Goal: Task Accomplishment & Management: Manage account settings

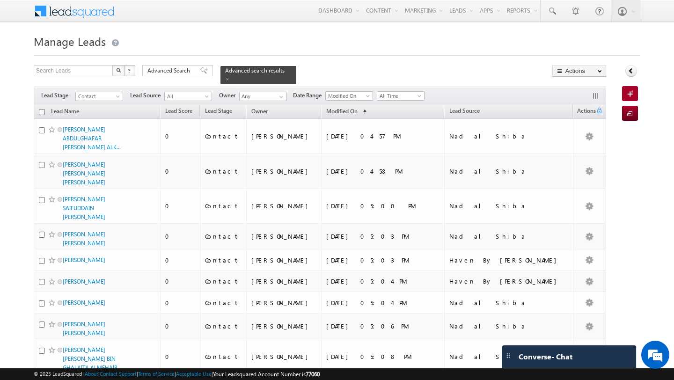
click at [179, 73] on span "Advanced Search" at bounding box center [169, 70] width 45 height 8
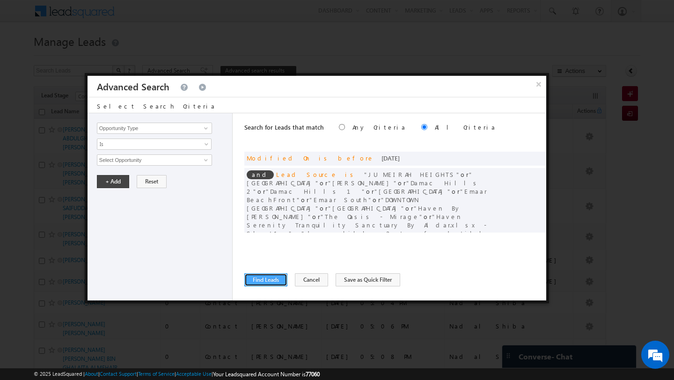
click at [256, 277] on button "Find Leads" at bounding box center [265, 279] width 43 height 13
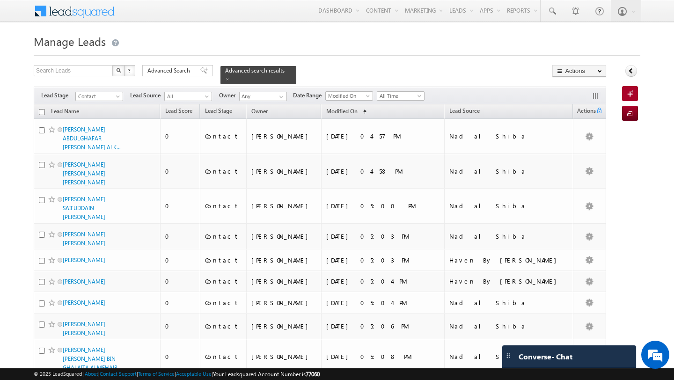
click at [43, 111] on input "checkbox" at bounding box center [42, 112] width 6 height 6
checkbox input "true"
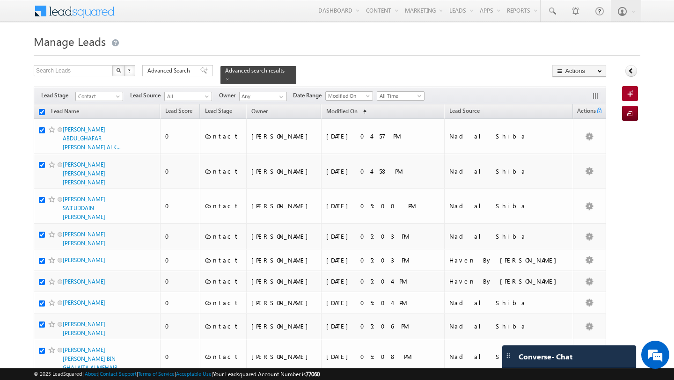
checkbox input "true"
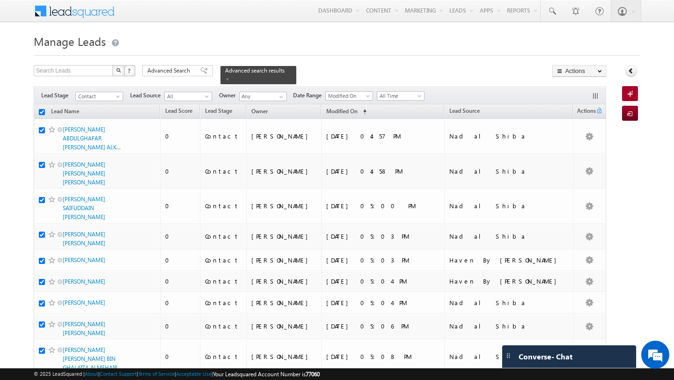
checkbox input "true"
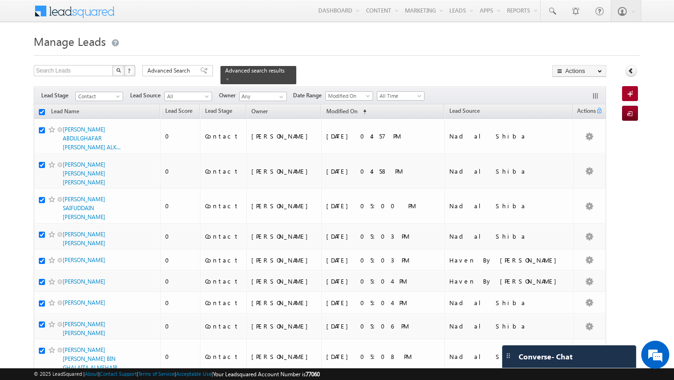
checkbox input "true"
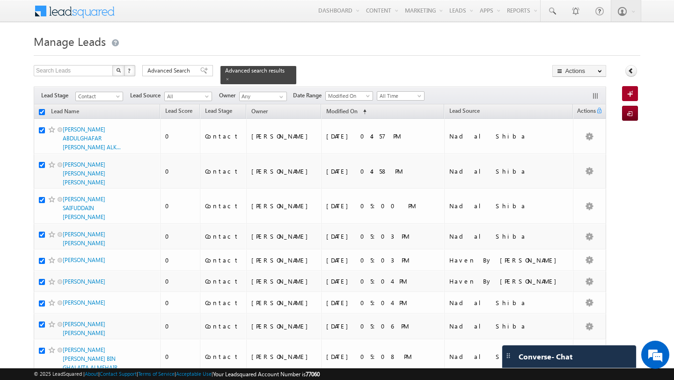
checkbox input "true"
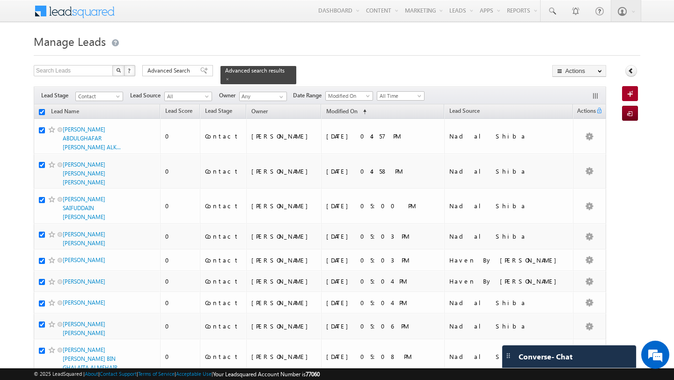
checkbox input "true"
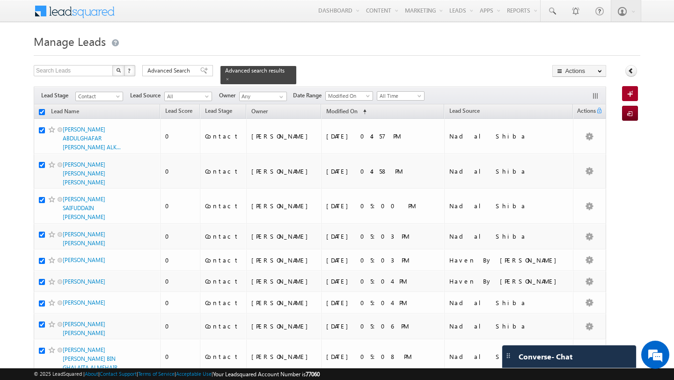
checkbox input "true"
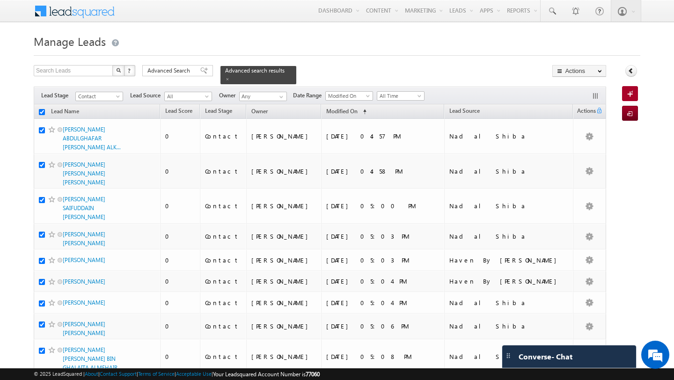
checkbox input "true"
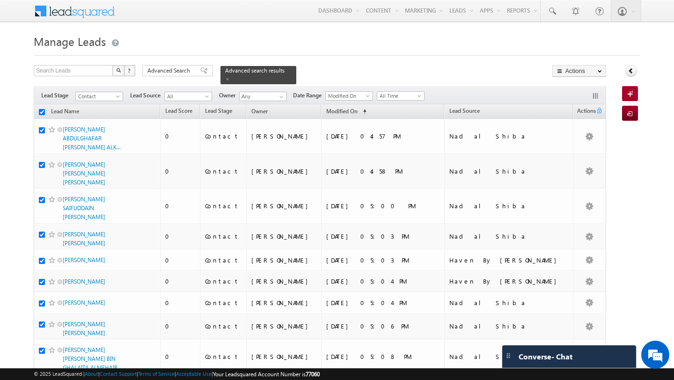
checkbox input "true"
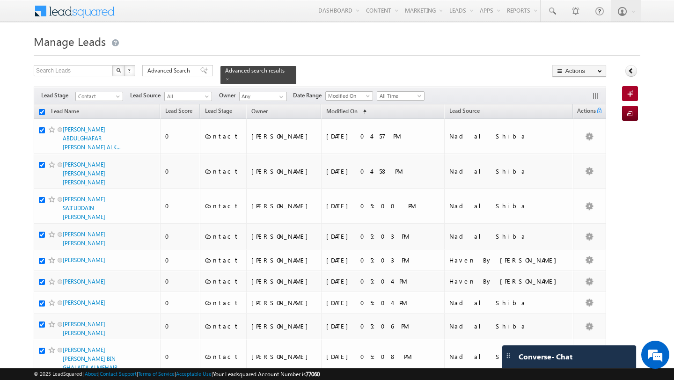
checkbox input "true"
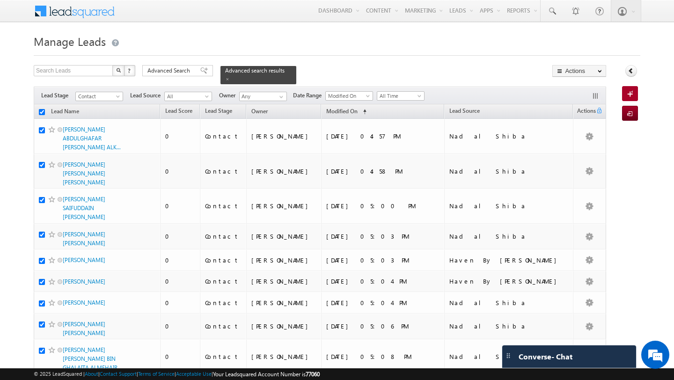
checkbox input "true"
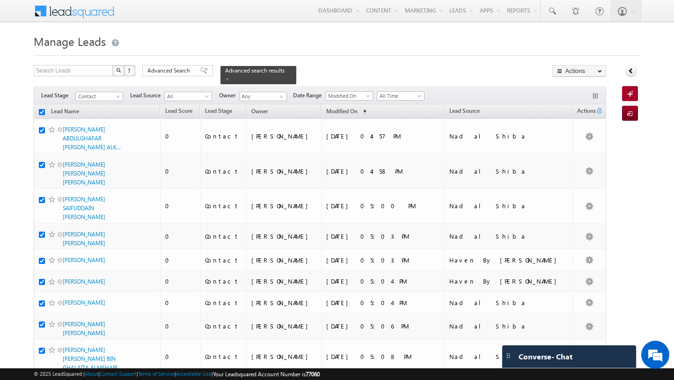
checkbox input "true"
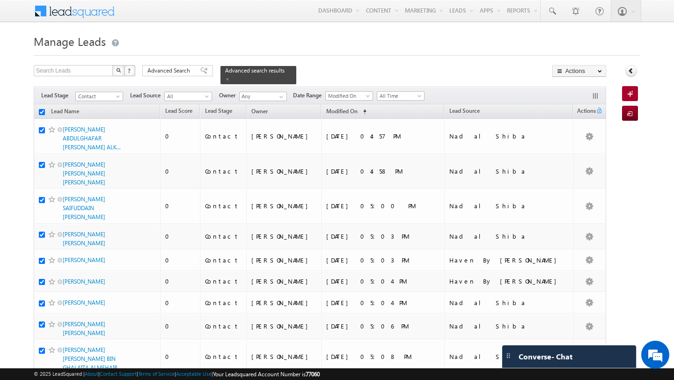
checkbox input "true"
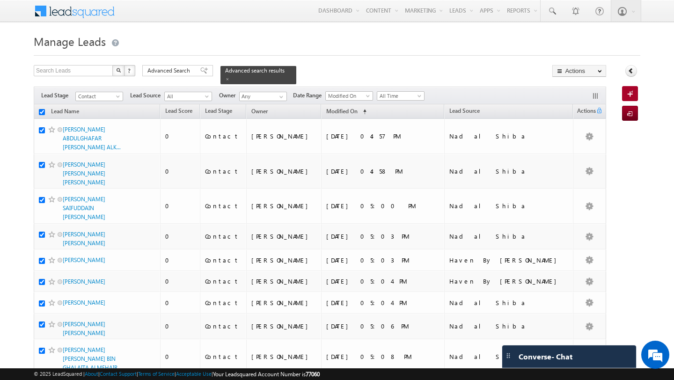
checkbox input "true"
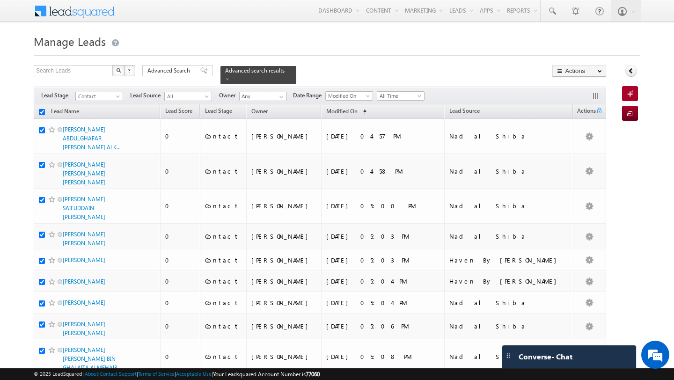
checkbox input "true"
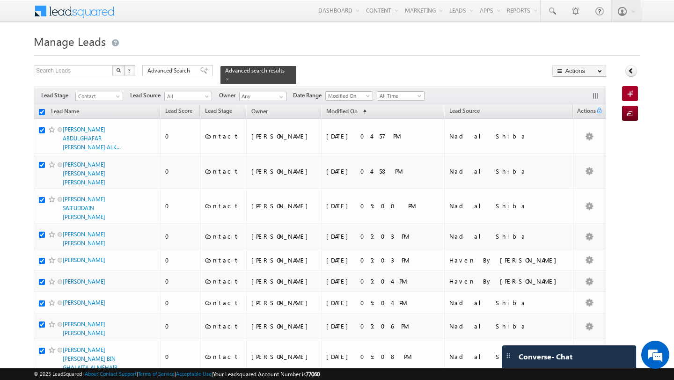
checkbox input "true"
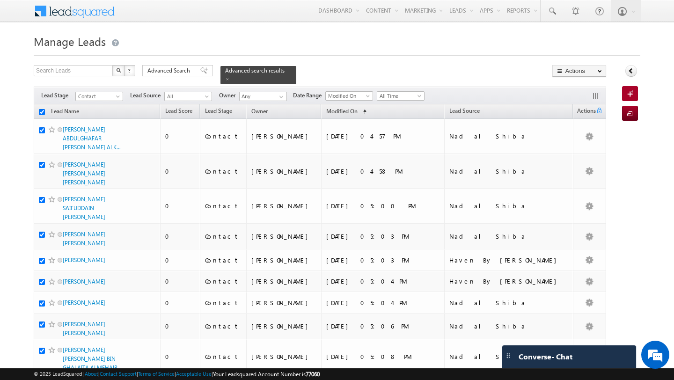
checkbox input "true"
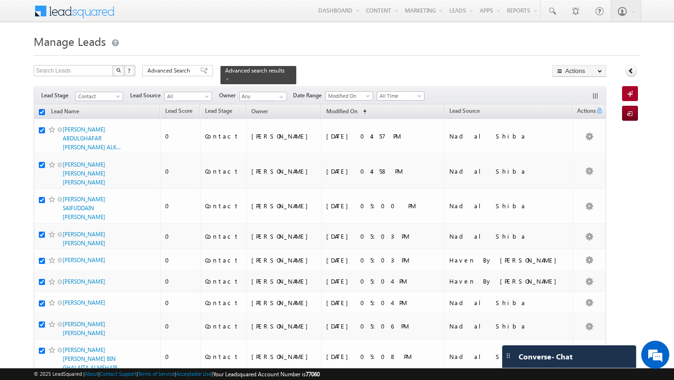
checkbox input "true"
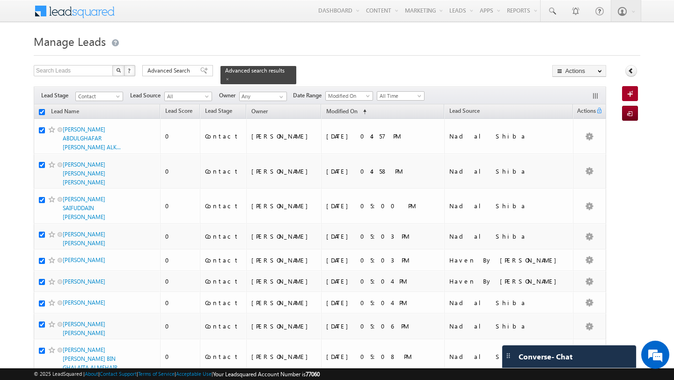
checkbox input "true"
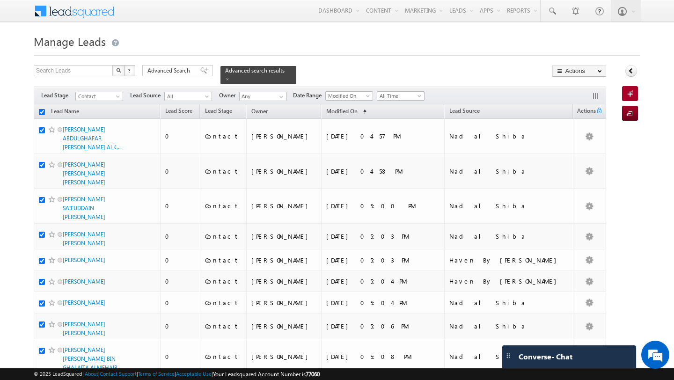
checkbox input "true"
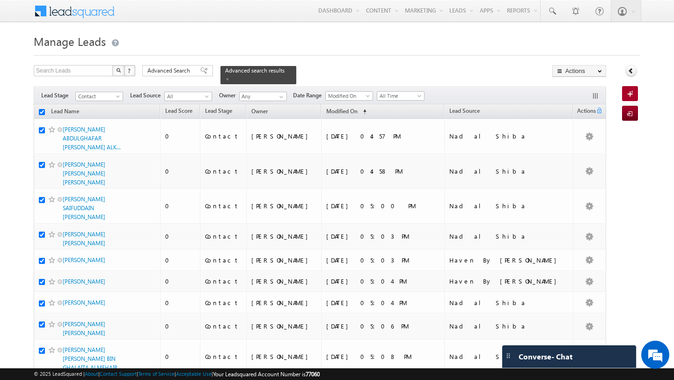
checkbox input "true"
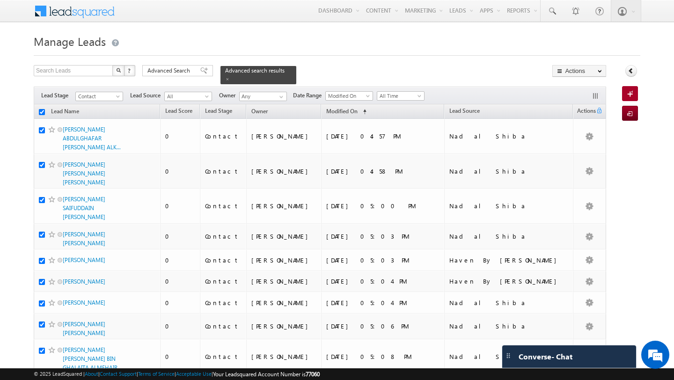
checkbox input "true"
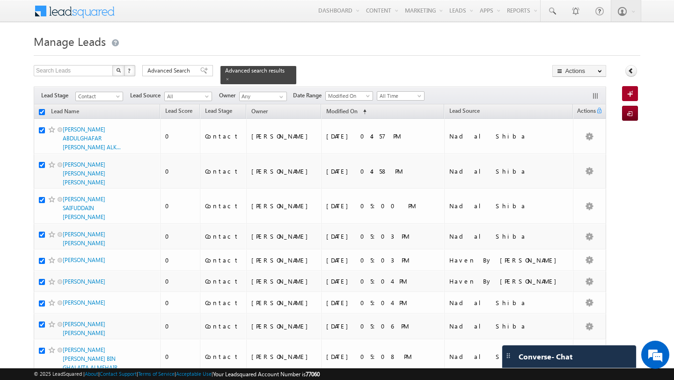
checkbox input "true"
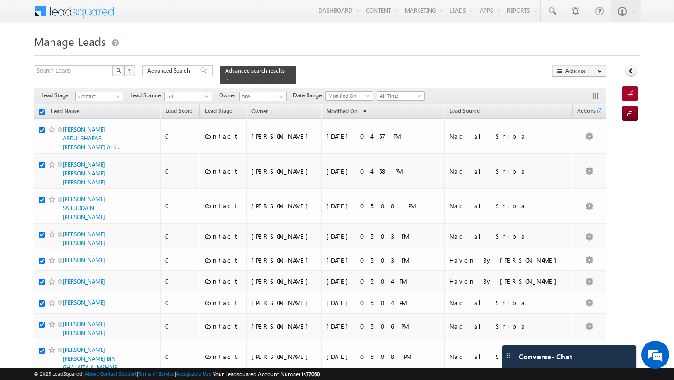
checkbox input "true"
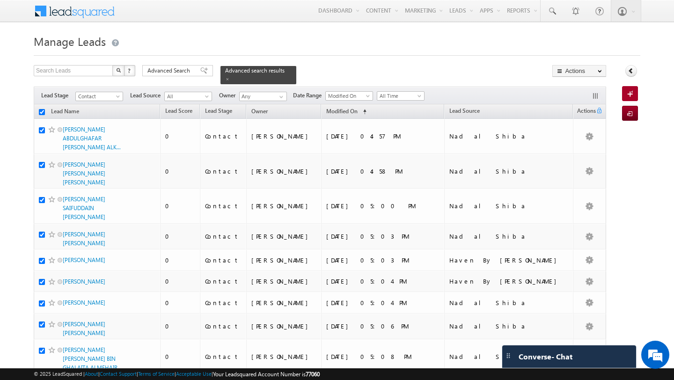
checkbox input "true"
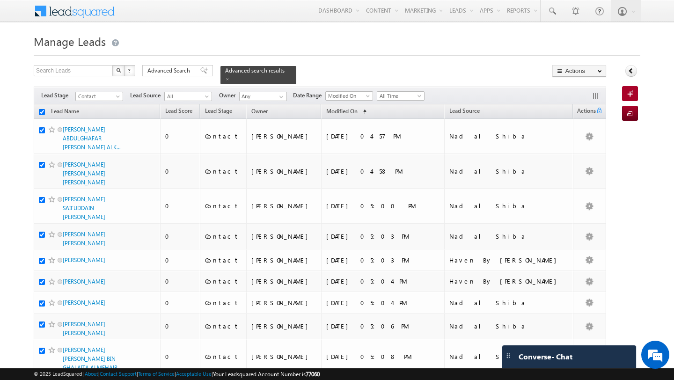
checkbox input "true"
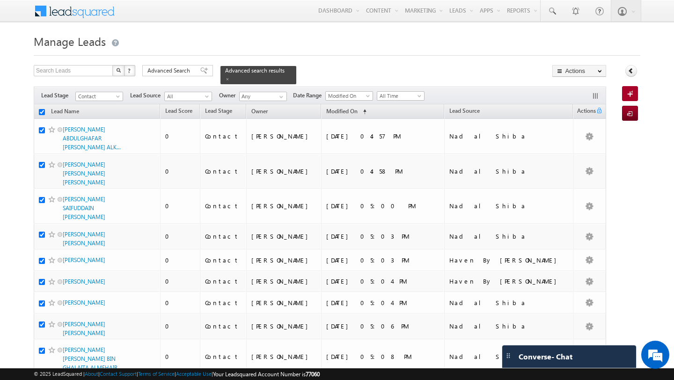
checkbox input "true"
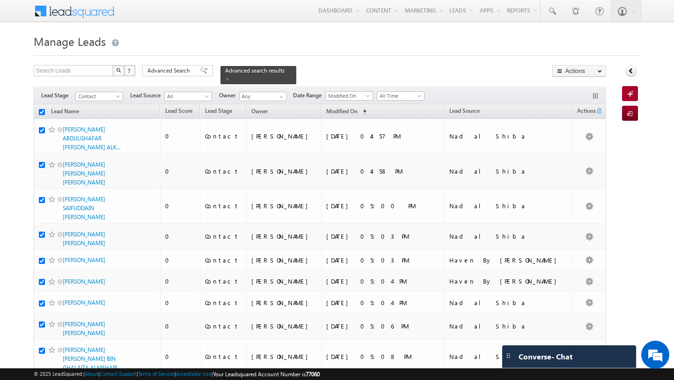
checkbox input "true"
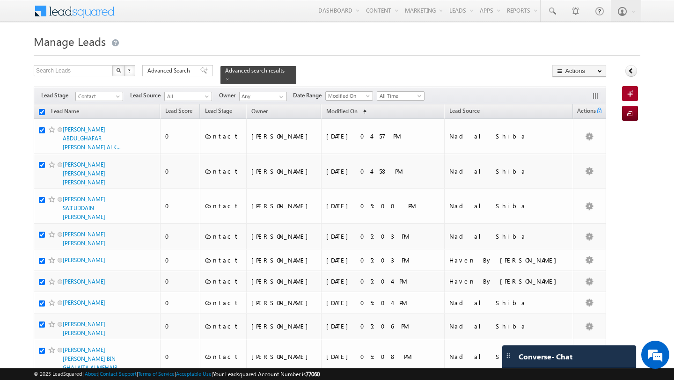
checkbox input "true"
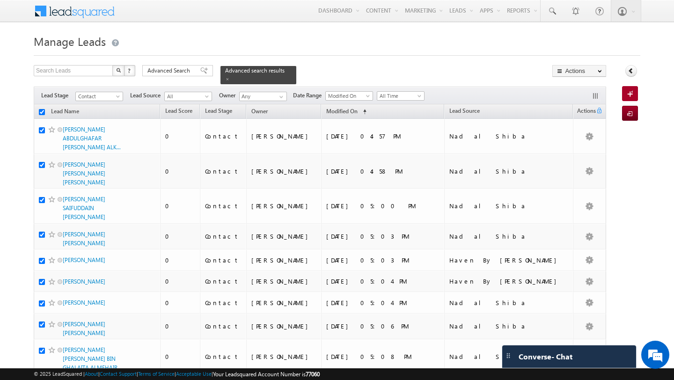
checkbox input "true"
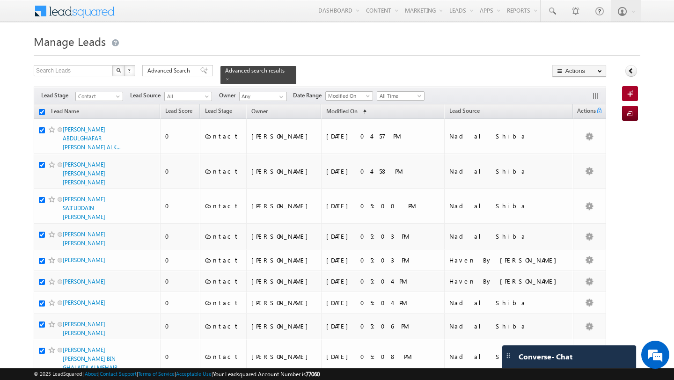
checkbox input "true"
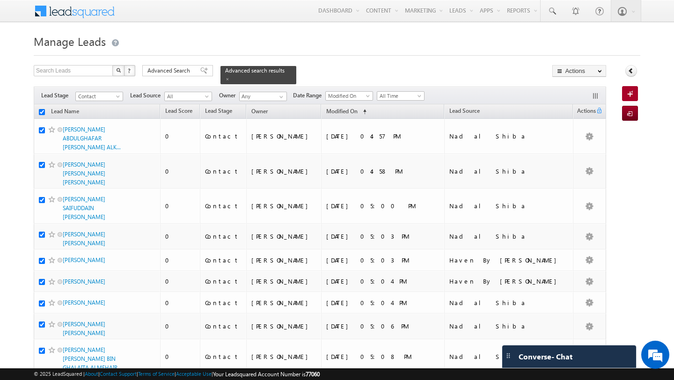
checkbox input "true"
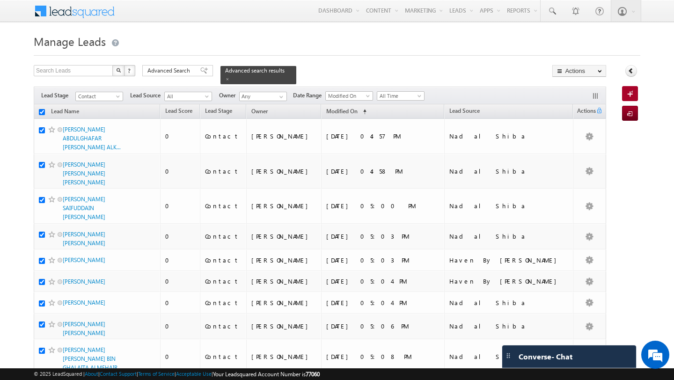
checkbox input "true"
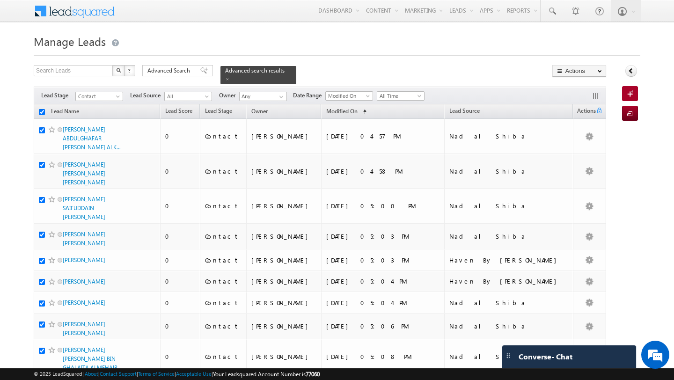
checkbox input "true"
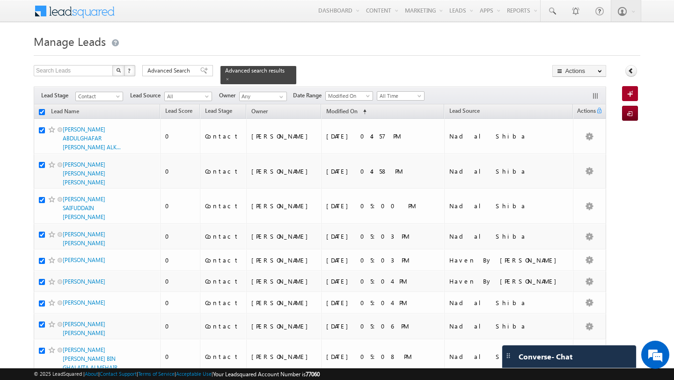
checkbox input "true"
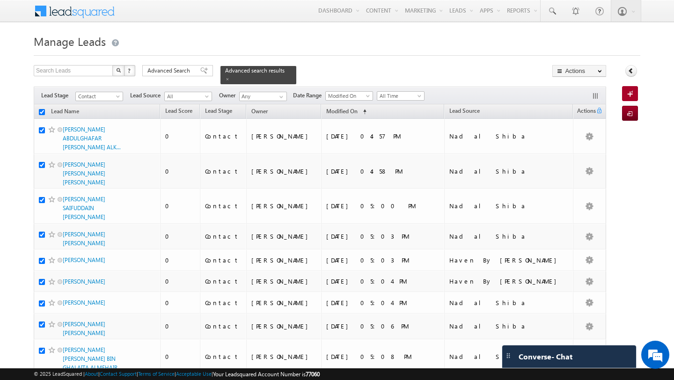
checkbox input "true"
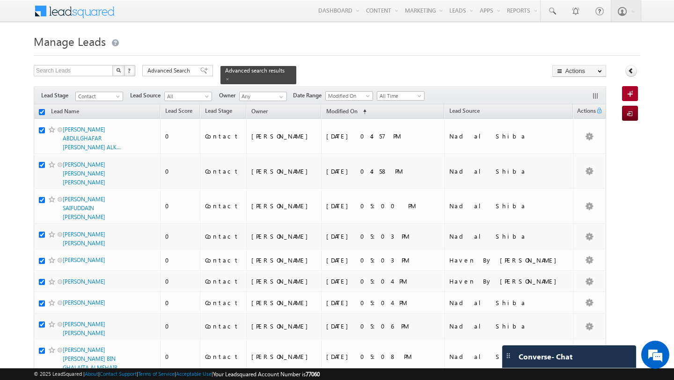
checkbox input "true"
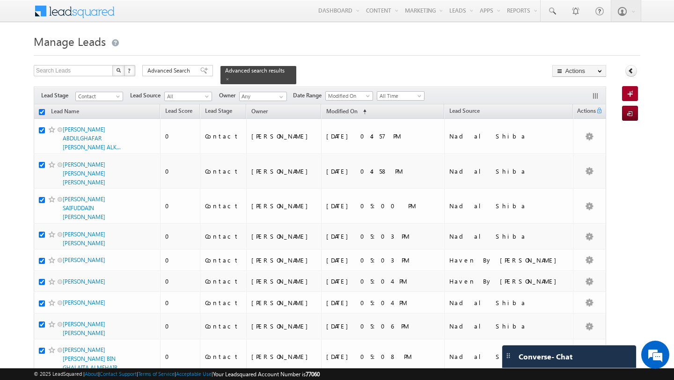
checkbox input "true"
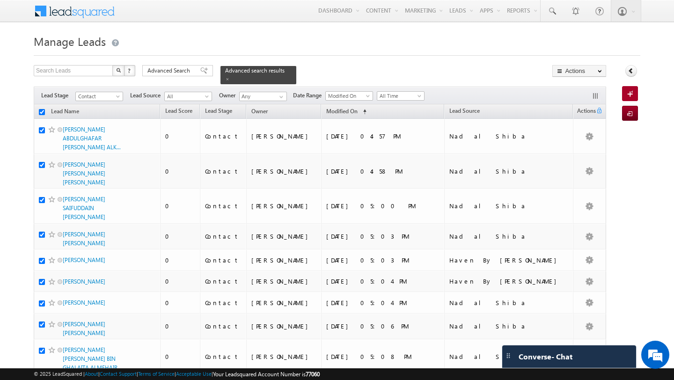
checkbox input "true"
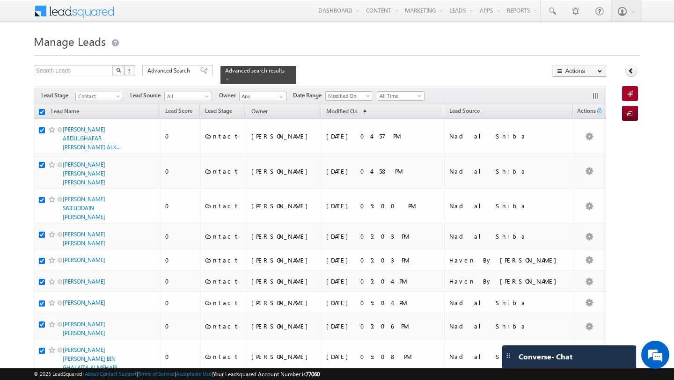
checkbox input "true"
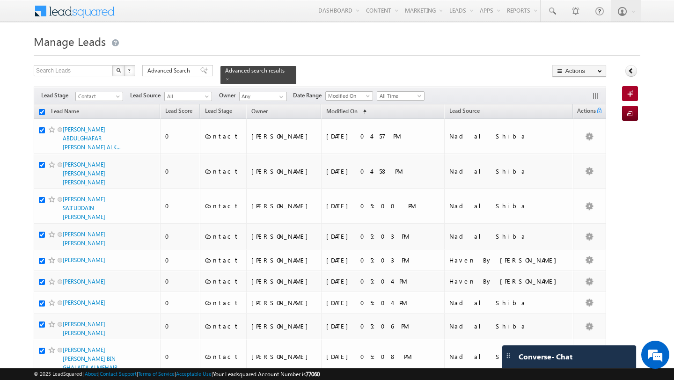
checkbox input "true"
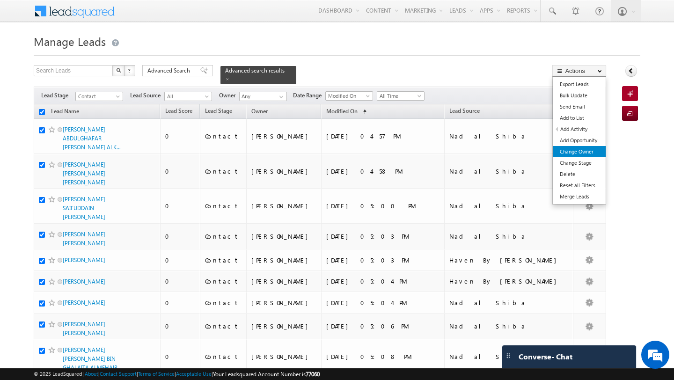
click at [585, 149] on link "Change Owner" at bounding box center [579, 151] width 53 height 11
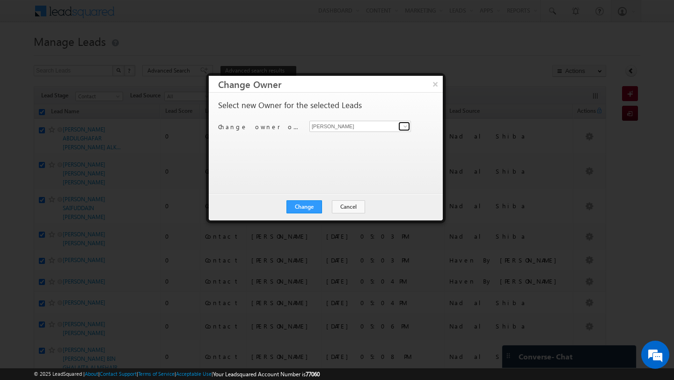
click at [398, 130] on link at bounding box center [404, 126] width 12 height 9
click at [257, 179] on div "Select new Owner for the selected Leads Change owner of 200 leads to [PERSON_NA…" at bounding box center [326, 143] width 234 height 101
click at [349, 212] on button "Cancel" at bounding box center [348, 206] width 33 height 13
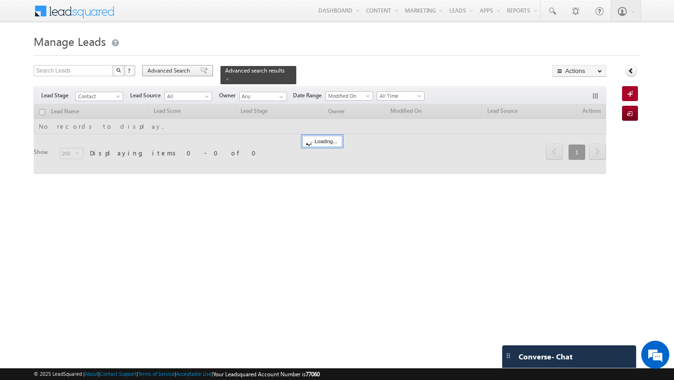
click at [177, 72] on span "Advanced Search" at bounding box center [169, 70] width 45 height 8
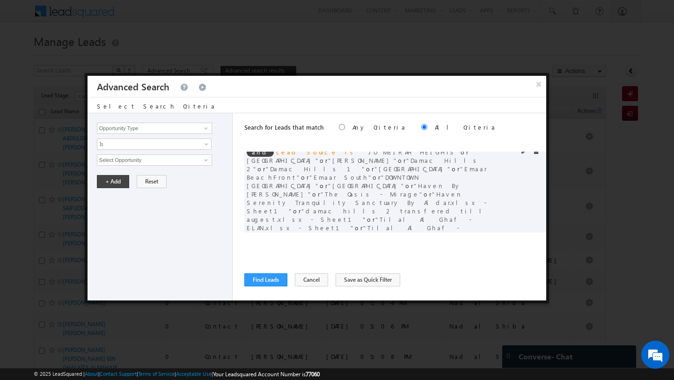
scroll to position [103, 0]
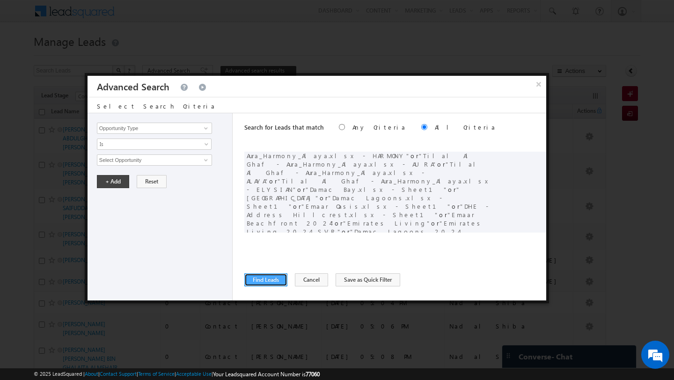
click at [260, 278] on button "Find Leads" at bounding box center [265, 279] width 43 height 13
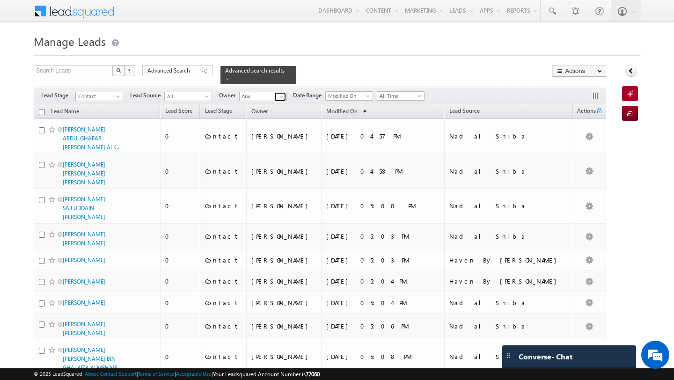
click at [280, 98] on span at bounding box center [281, 96] width 7 height 7
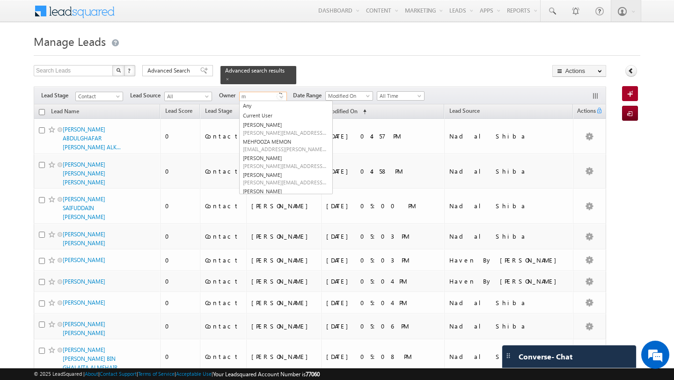
scroll to position [0, 0]
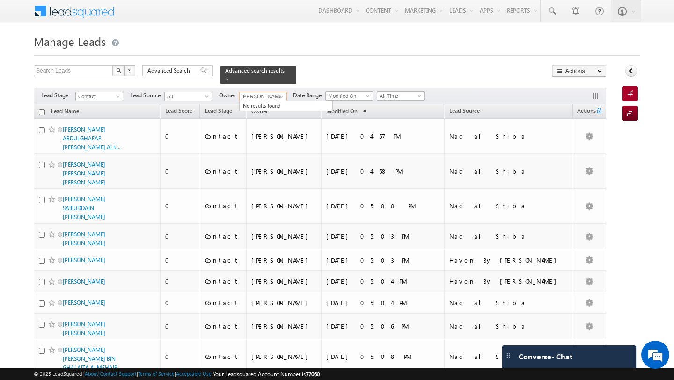
type input "modak"
click at [280, 97] on span at bounding box center [281, 96] width 7 height 7
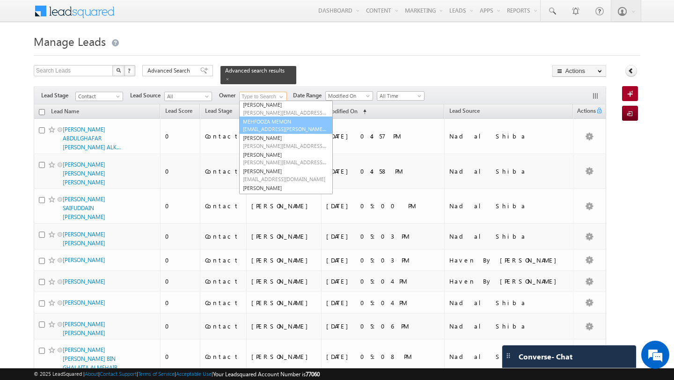
scroll to position [26, 0]
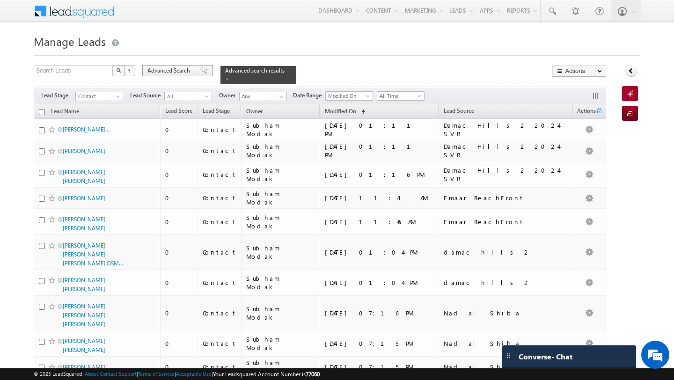
click at [183, 69] on span "Advanced Search" at bounding box center [169, 70] width 45 height 8
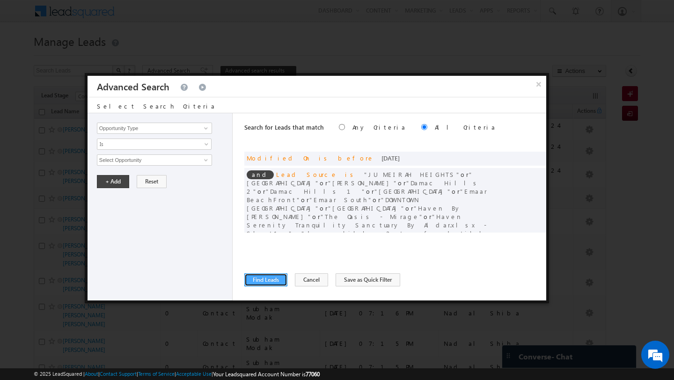
click at [269, 278] on button "Find Leads" at bounding box center [265, 279] width 43 height 13
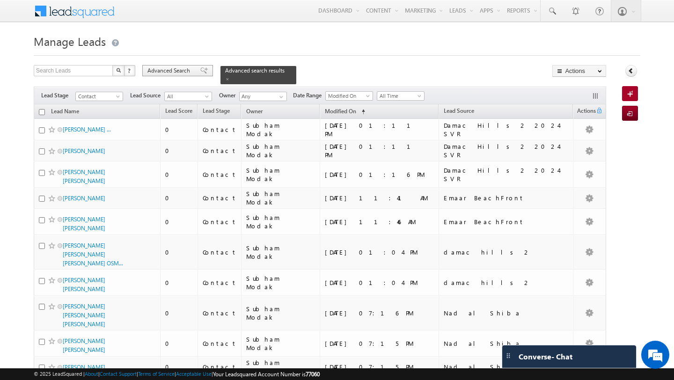
click at [179, 68] on span "Advanced Search" at bounding box center [169, 70] width 45 height 8
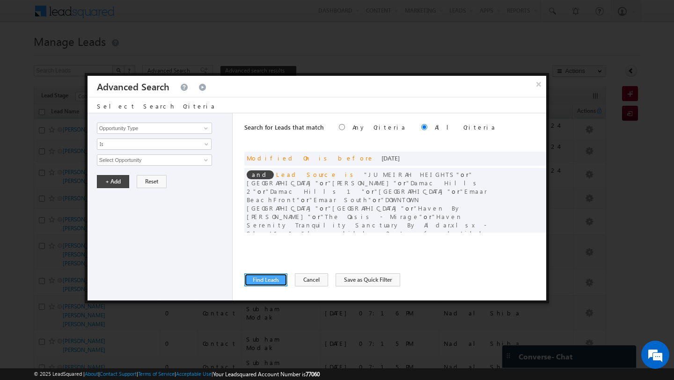
click at [271, 280] on button "Find Leads" at bounding box center [265, 279] width 43 height 13
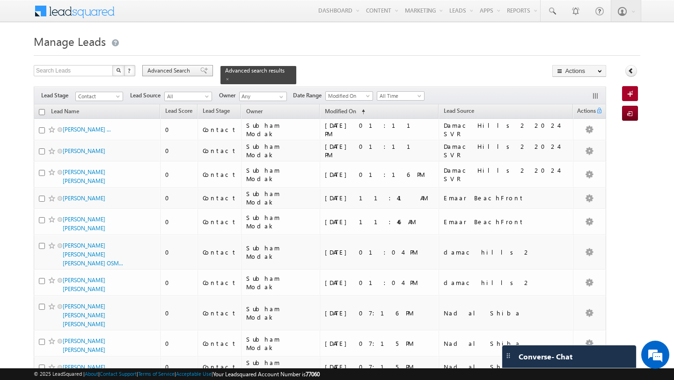
click at [176, 73] on span "Advanced Search" at bounding box center [169, 70] width 45 height 8
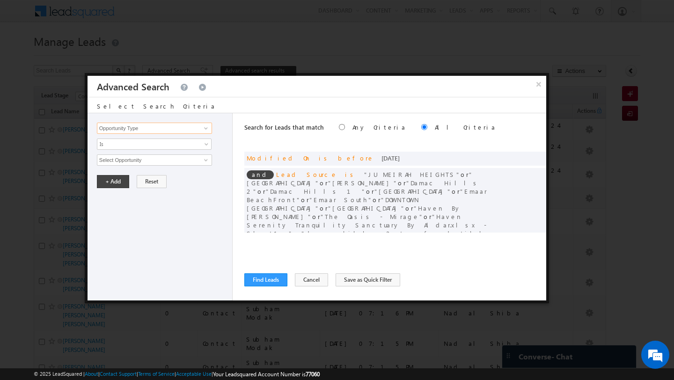
click at [172, 128] on input "Opportunity Type" at bounding box center [154, 128] width 115 height 11
click at [164, 149] on link "Owner" at bounding box center [154, 147] width 115 height 11
type input "Owner"
click at [189, 144] on span "Is" at bounding box center [148, 144] width 102 height 8
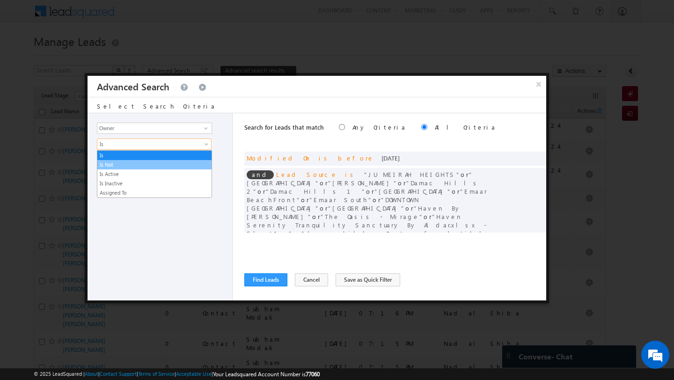
click at [169, 164] on link "Is Not" at bounding box center [154, 165] width 114 height 8
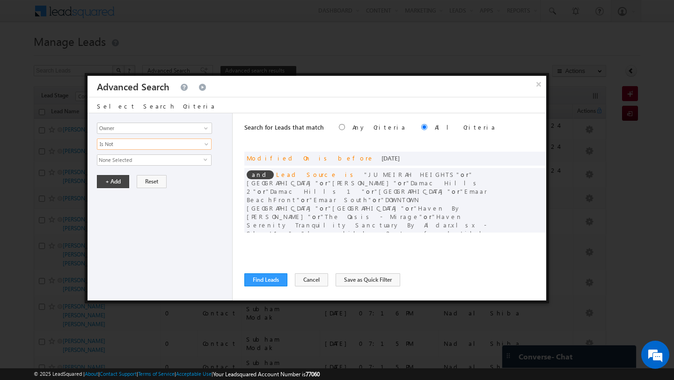
click at [195, 161] on span "None Selected" at bounding box center [150, 160] width 106 height 10
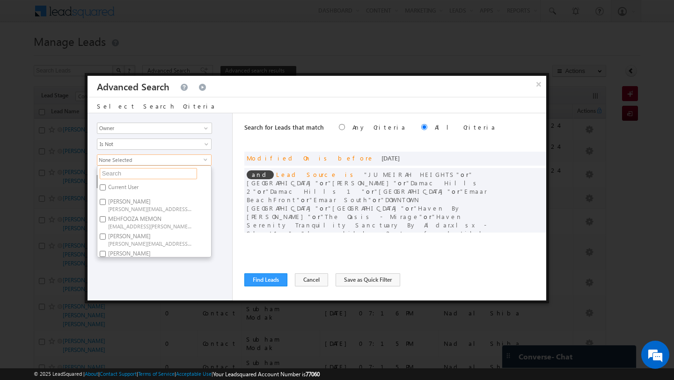
click at [164, 171] on input "text" at bounding box center [148, 173] width 97 height 11
type input "[PERSON_NAME]"
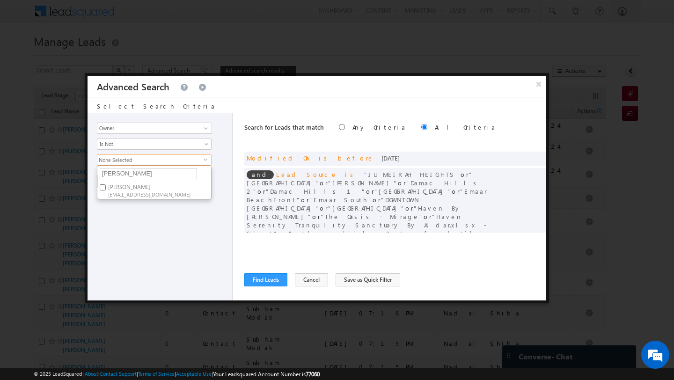
type input "s"
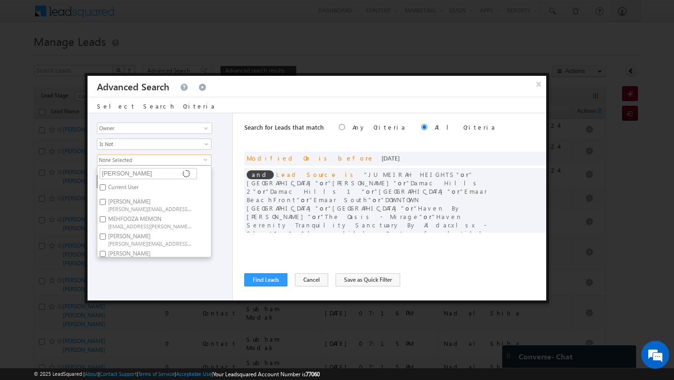
type input "[PERSON_NAME]"
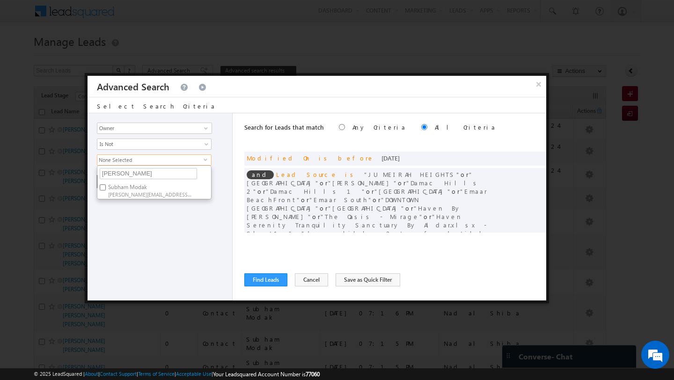
click at [131, 195] on span "subham.modak@indglobal.ae" at bounding box center [150, 194] width 84 height 7
click at [106, 191] on input "Subham Modak subham.modak@indglobal.ae" at bounding box center [103, 187] width 6 height 6
checkbox input "true"
click at [125, 217] on div "Opportunity Type Lead Activity Task Sales Group Prospect Id Address 1 Address 2…" at bounding box center [160, 206] width 145 height 187
click at [112, 186] on button "+ Add" at bounding box center [113, 181] width 32 height 13
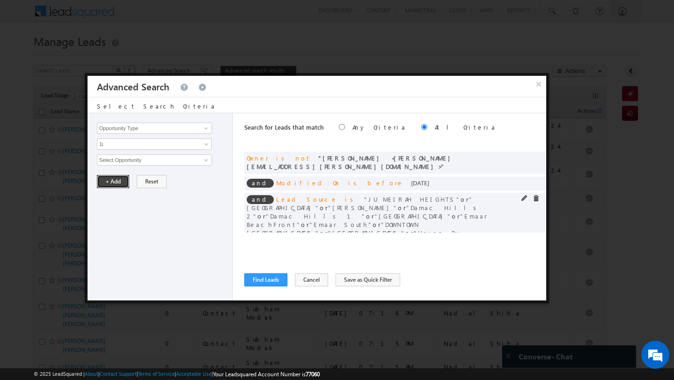
scroll to position [119, 0]
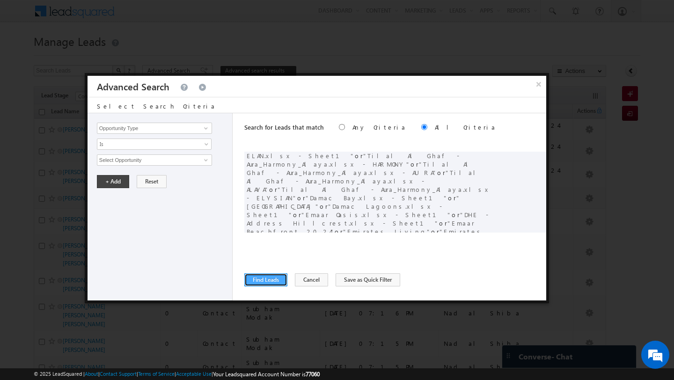
click at [257, 280] on button "Find Leads" at bounding box center [265, 279] width 43 height 13
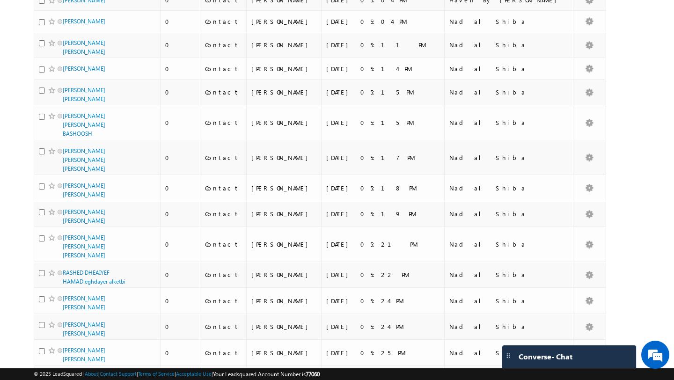
scroll to position [0, 0]
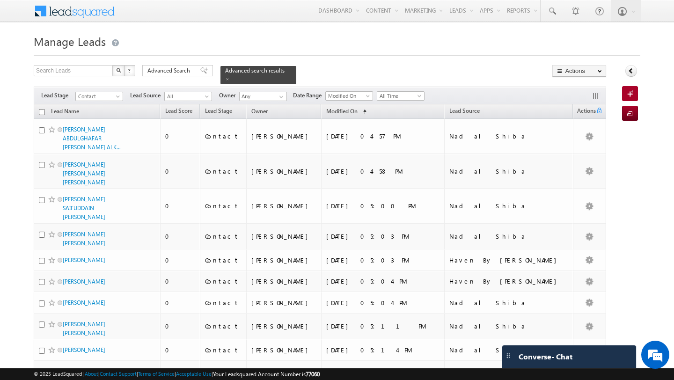
click at [43, 113] on input "checkbox" at bounding box center [42, 112] width 6 height 6
checkbox input "true"
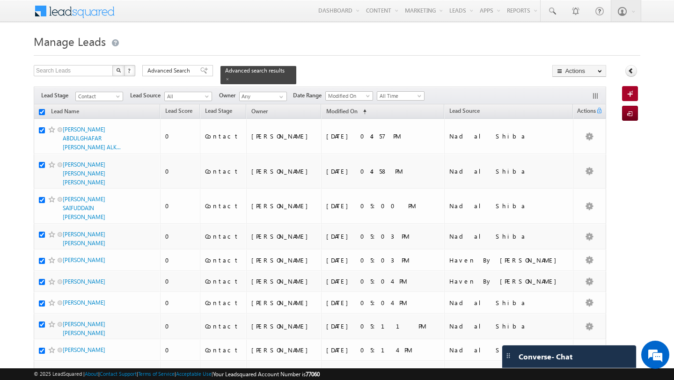
checkbox input "true"
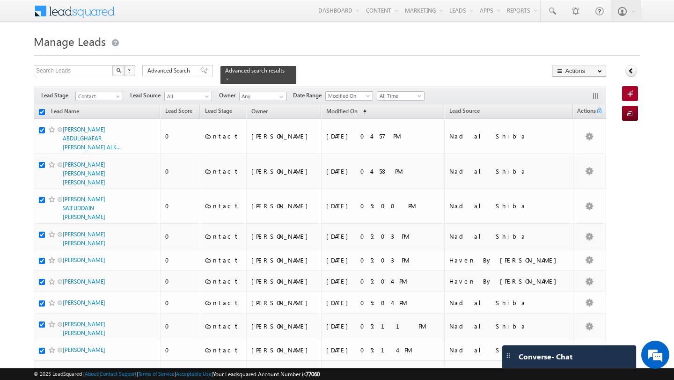
checkbox input "true"
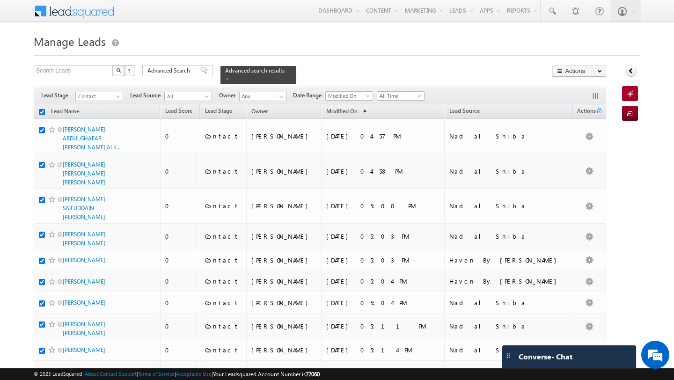
checkbox input "true"
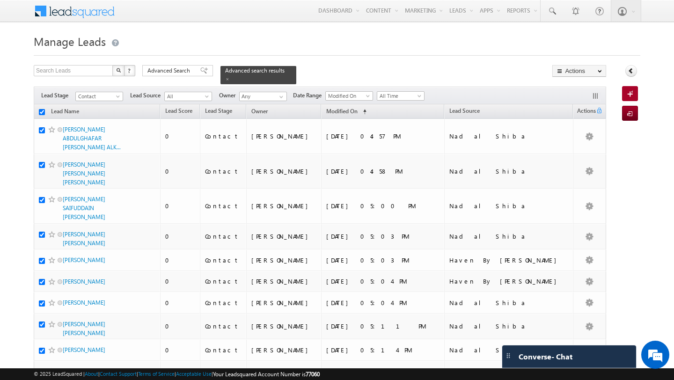
checkbox input "true"
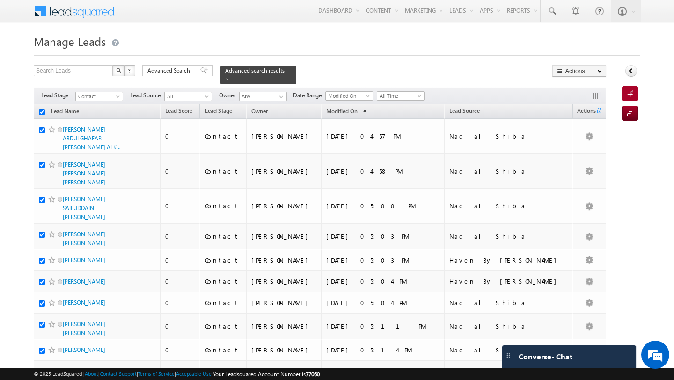
checkbox input "true"
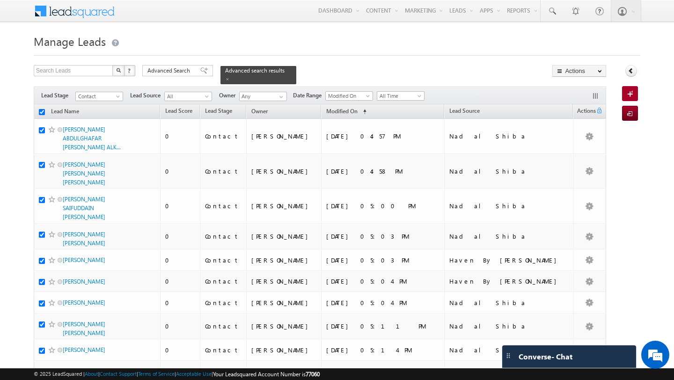
checkbox input "true"
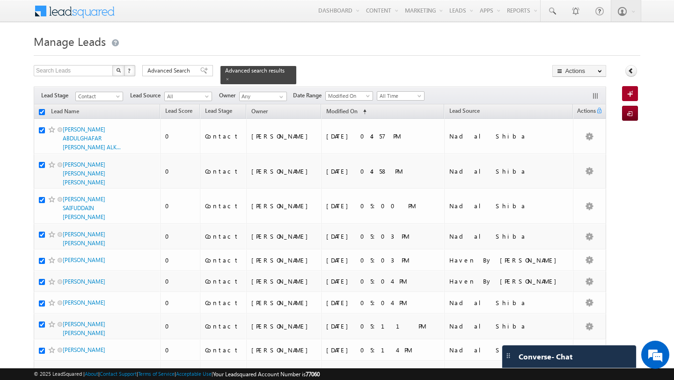
checkbox input "true"
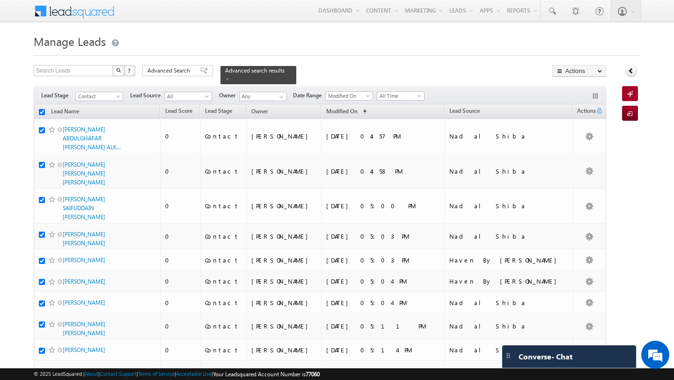
checkbox input "true"
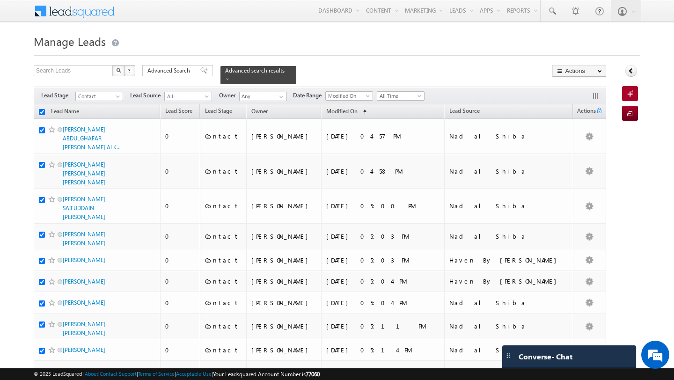
checkbox input "true"
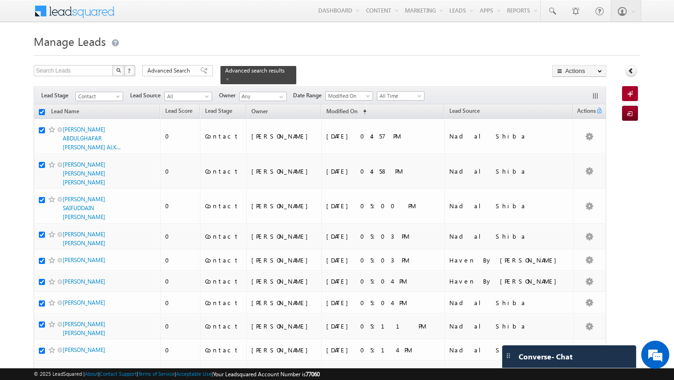
checkbox input "true"
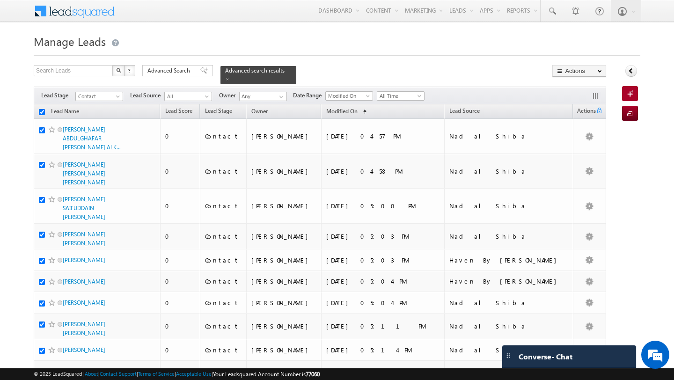
checkbox input "true"
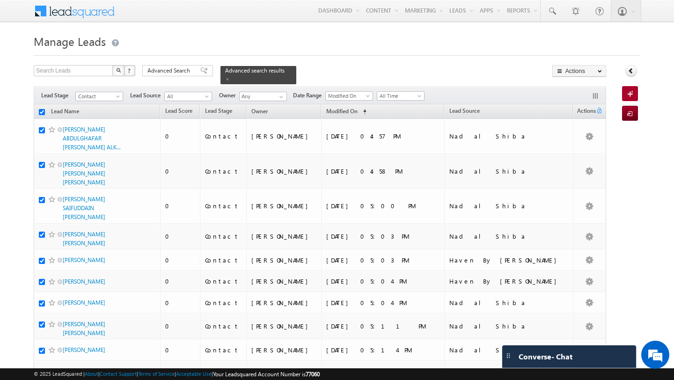
checkbox input "true"
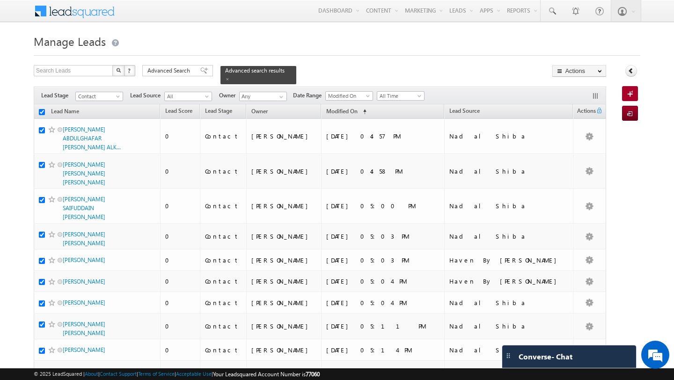
checkbox input "true"
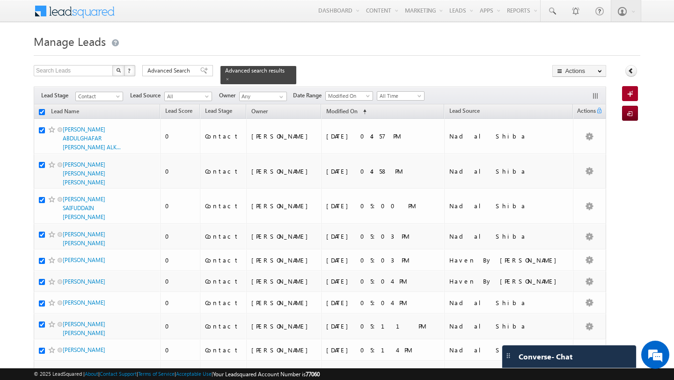
checkbox input "true"
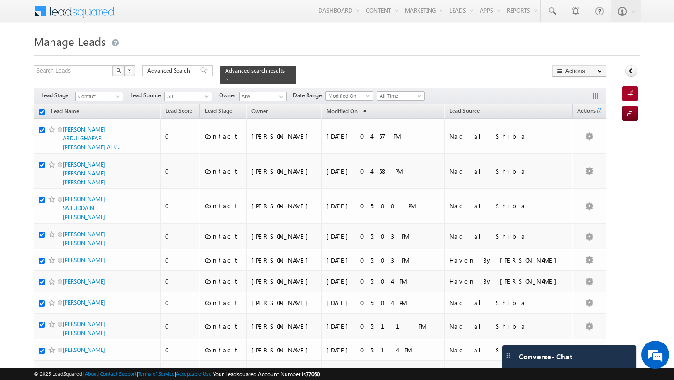
checkbox input "true"
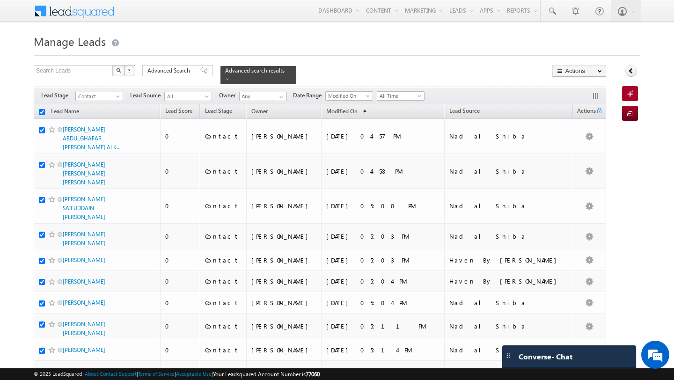
checkbox input "true"
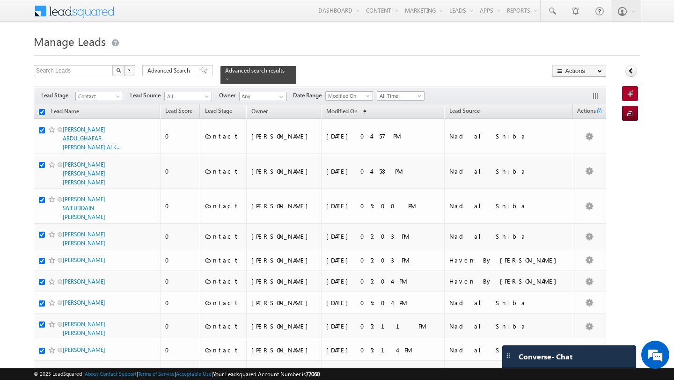
checkbox input "true"
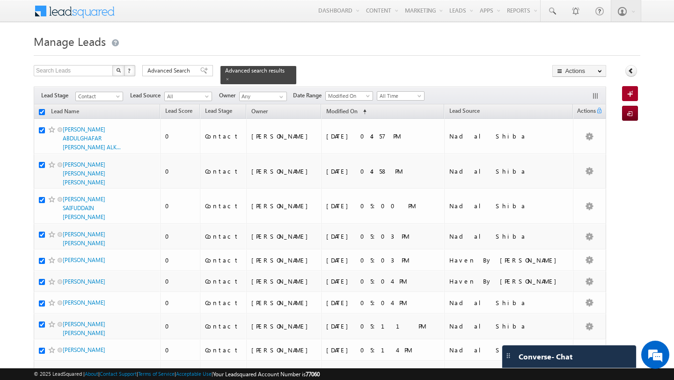
checkbox input "true"
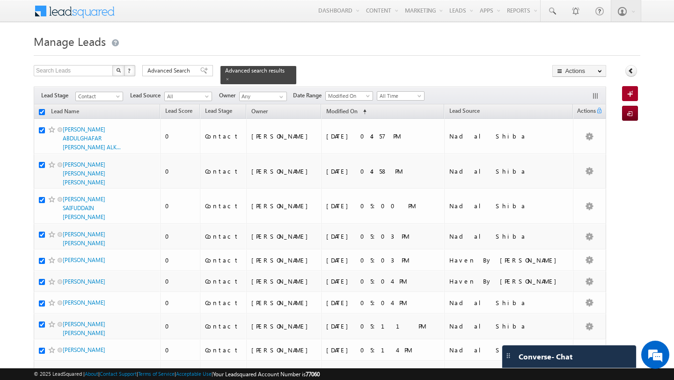
checkbox input "true"
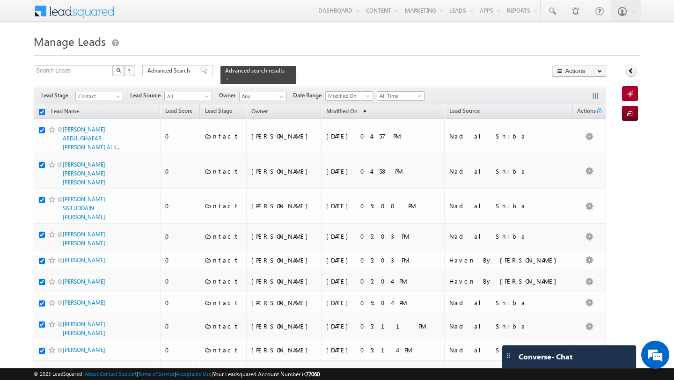
checkbox input "true"
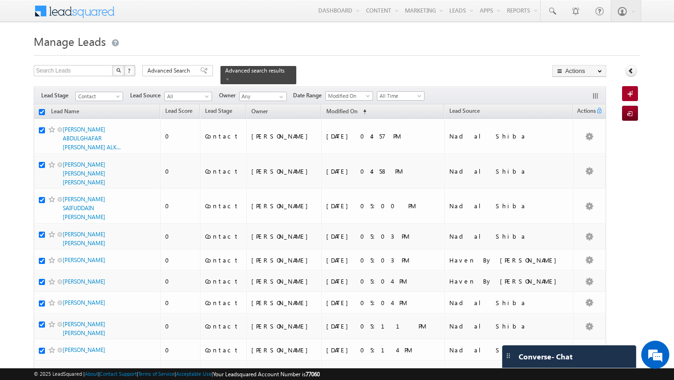
checkbox input "true"
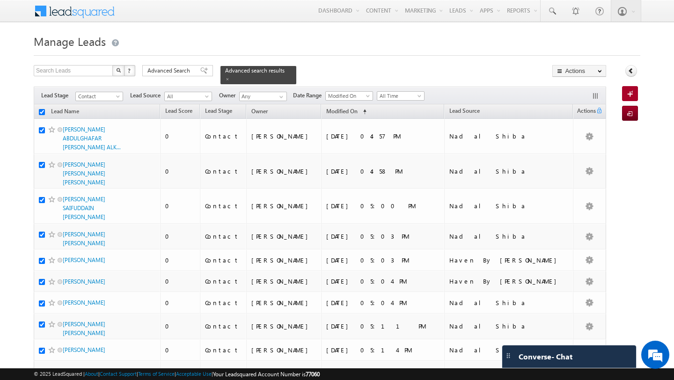
checkbox input "true"
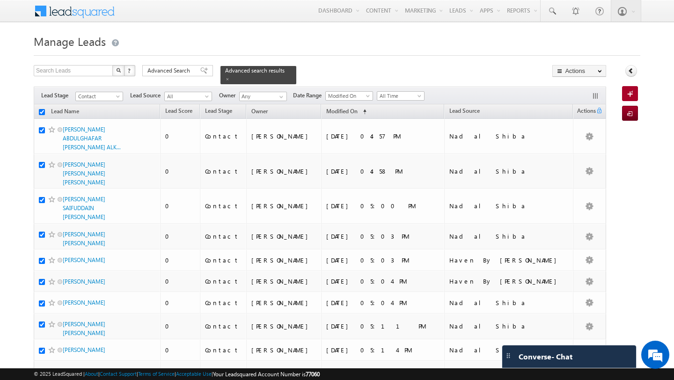
checkbox input "true"
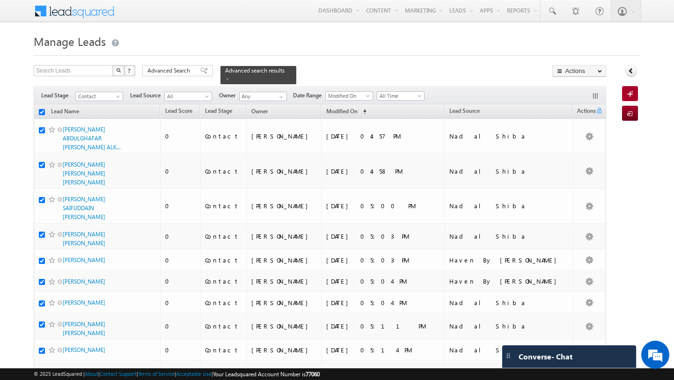
checkbox input "true"
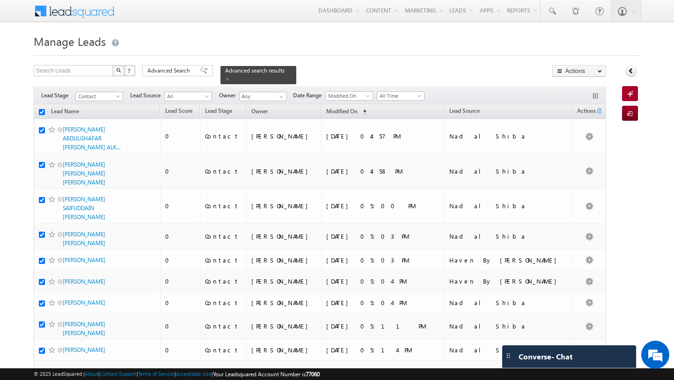
checkbox input "true"
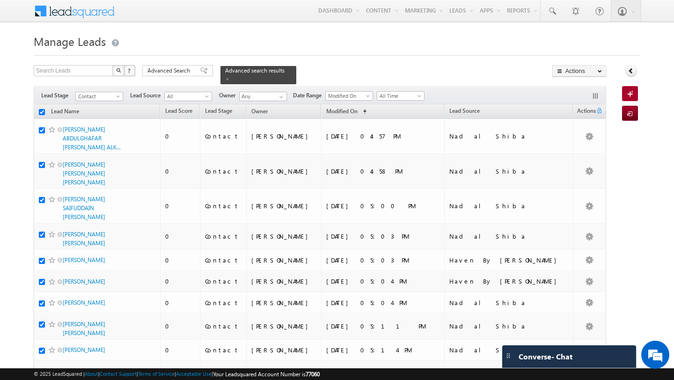
checkbox input "true"
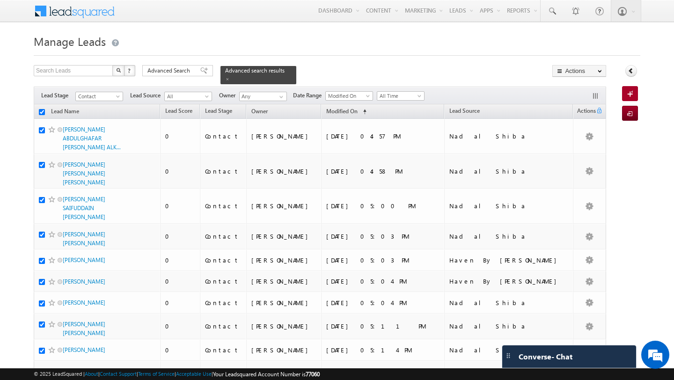
checkbox input "true"
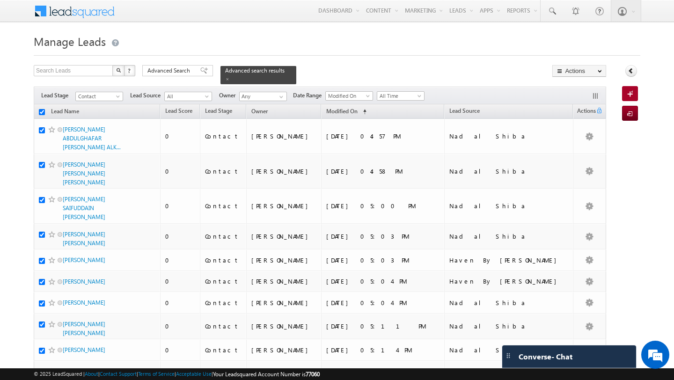
checkbox input "true"
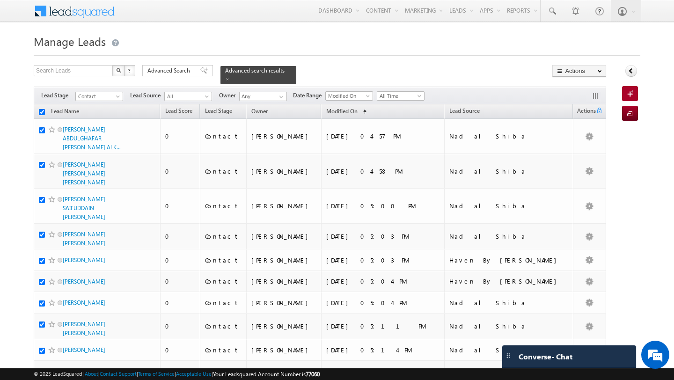
checkbox input "true"
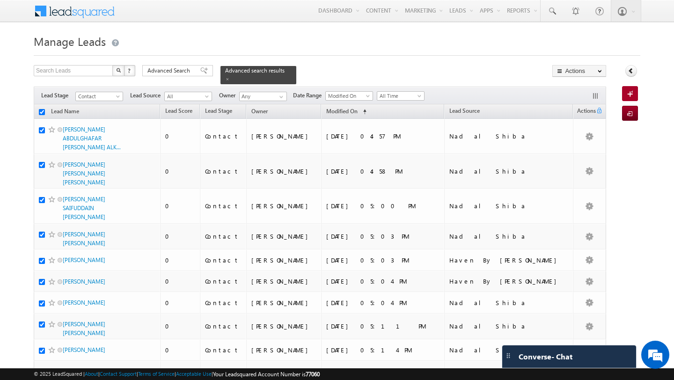
checkbox input "true"
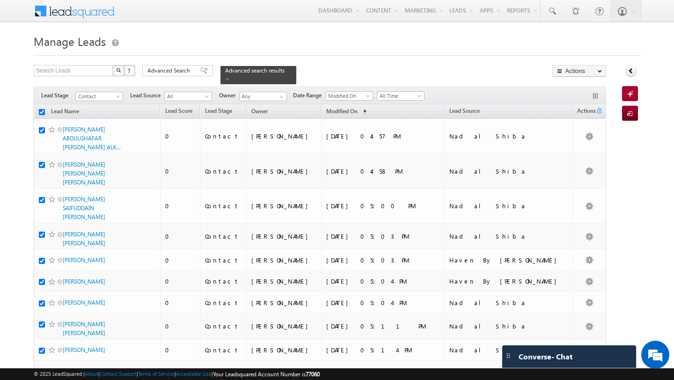
checkbox input "true"
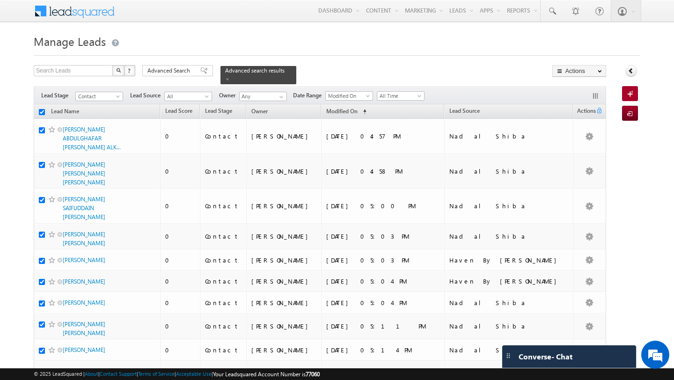
checkbox input "true"
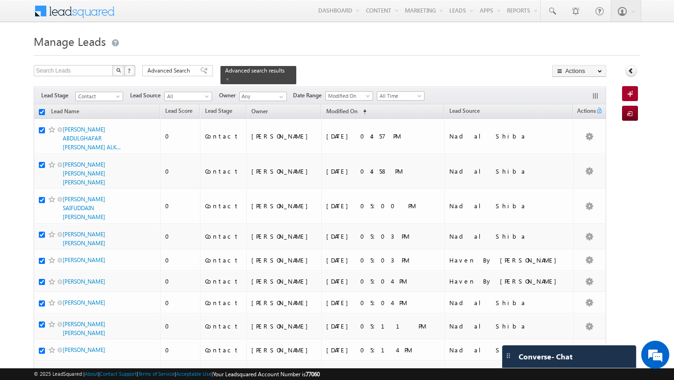
checkbox input "true"
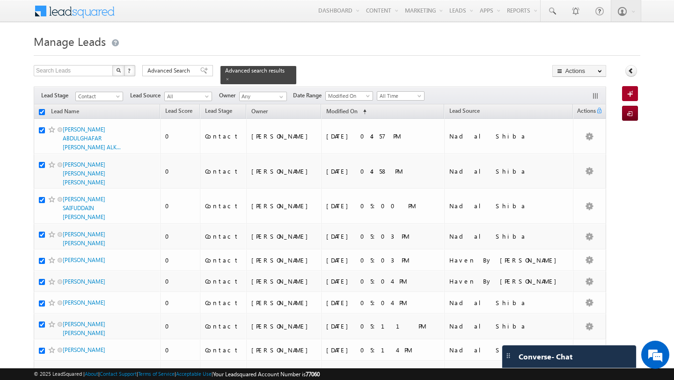
checkbox input "true"
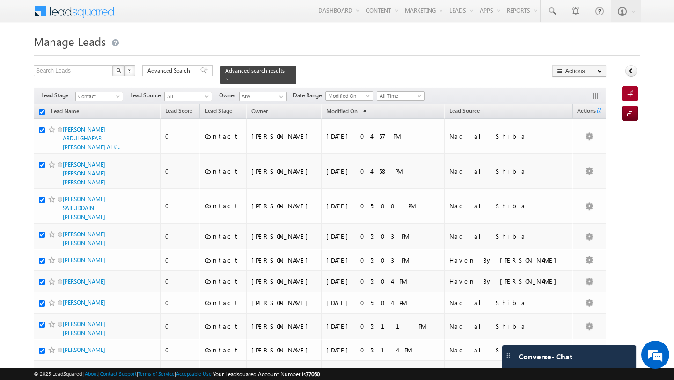
checkbox input "true"
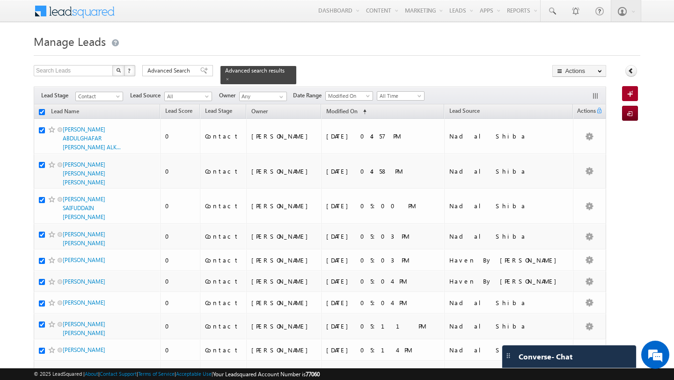
checkbox input "true"
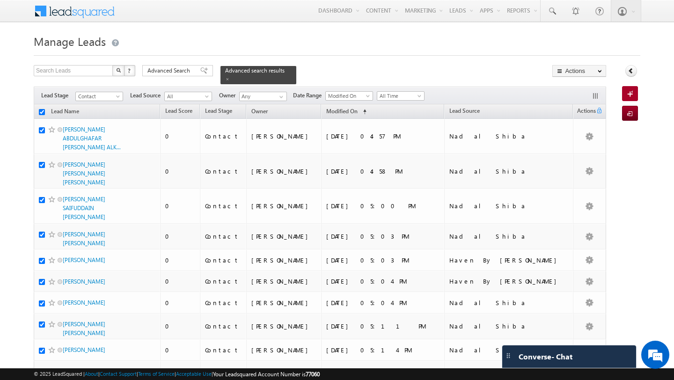
checkbox input "true"
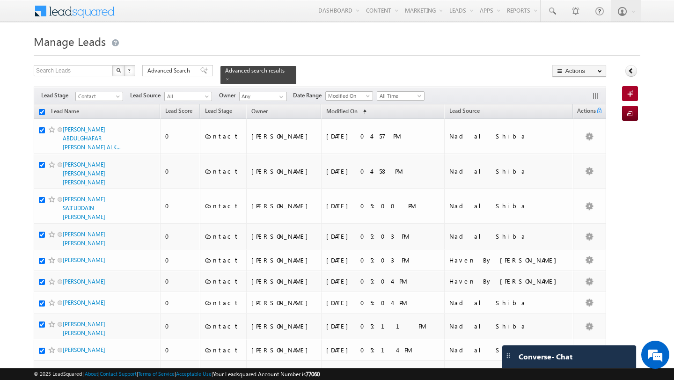
checkbox input "true"
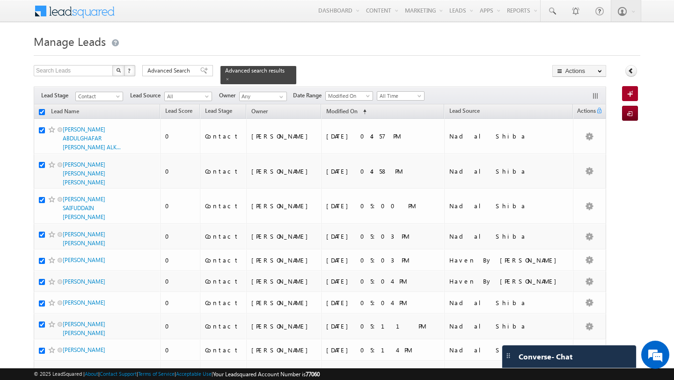
checkbox input "true"
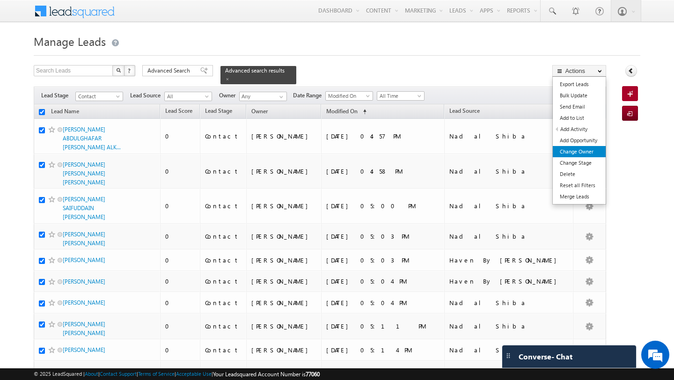
click at [586, 150] on link "Change Owner" at bounding box center [579, 151] width 53 height 11
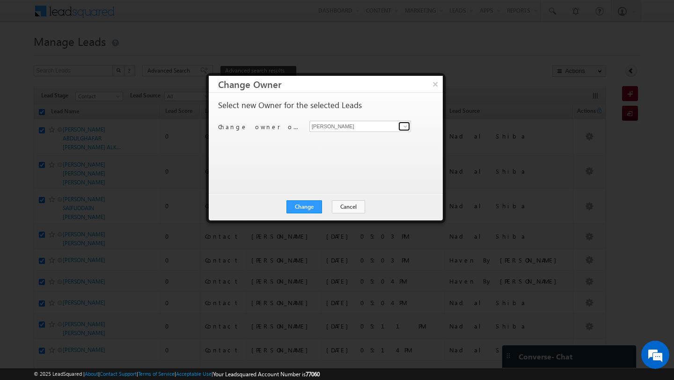
click at [400, 126] on link at bounding box center [404, 126] width 12 height 9
click at [393, 144] on span "subham.modak@indglobal.ae" at bounding box center [355, 144] width 84 height 7
click at [306, 205] on button "Change" at bounding box center [304, 206] width 36 height 13
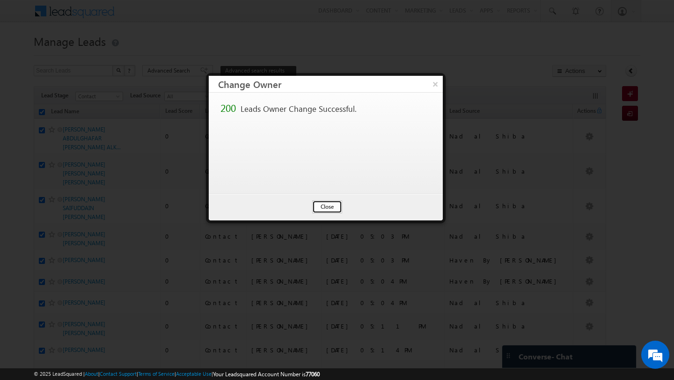
click at [334, 205] on button "Close" at bounding box center [327, 206] width 30 height 13
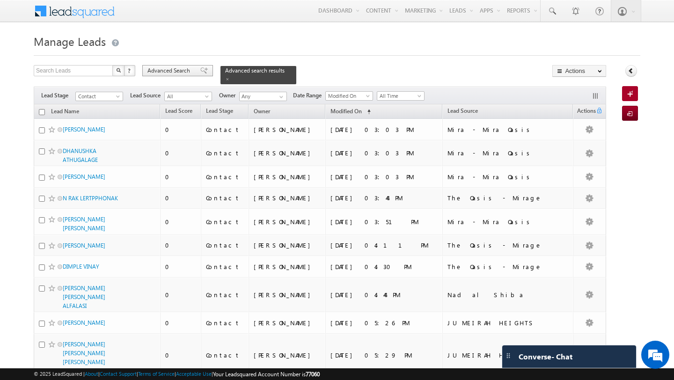
click at [173, 76] on div "Advanced Search" at bounding box center [177, 70] width 71 height 11
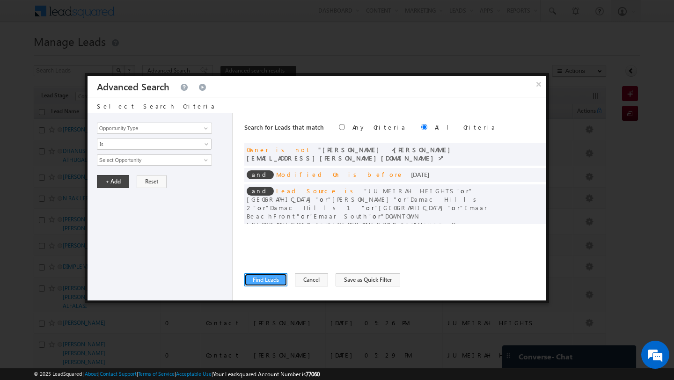
click at [264, 283] on button "Find Leads" at bounding box center [265, 279] width 43 height 13
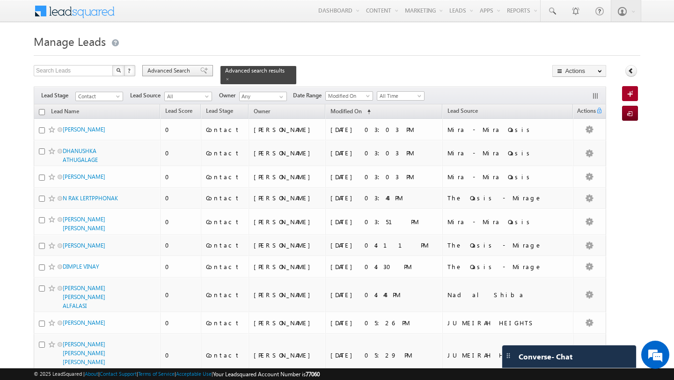
click at [172, 68] on span "Advanced Search" at bounding box center [169, 70] width 45 height 8
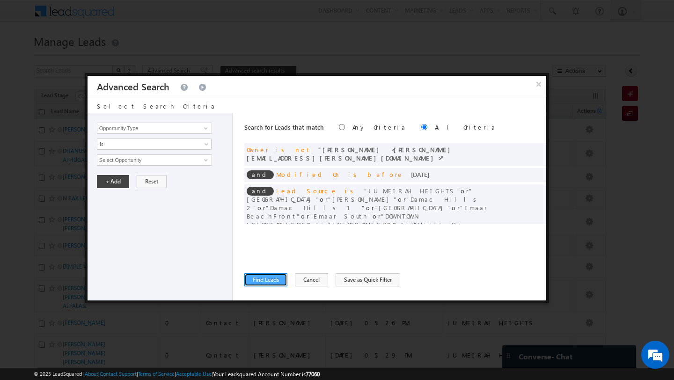
click at [264, 277] on button "Find Leads" at bounding box center [265, 279] width 43 height 13
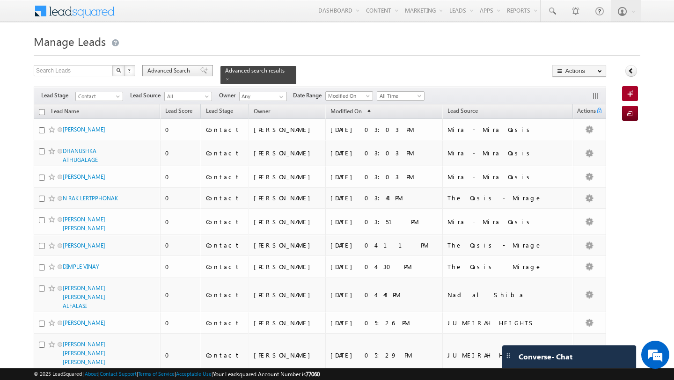
click at [164, 71] on span "Advanced Search" at bounding box center [169, 70] width 45 height 8
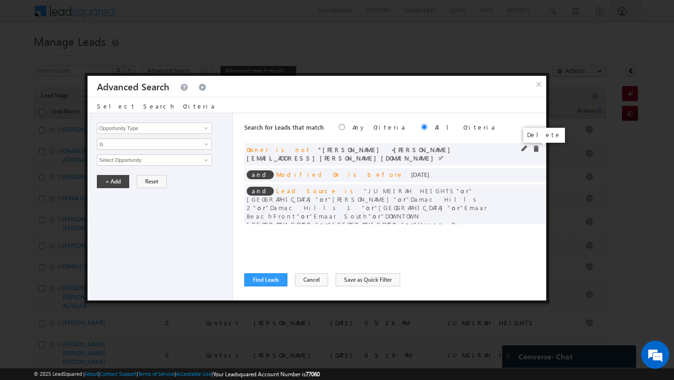
click at [535, 148] on span at bounding box center [536, 149] width 7 height 7
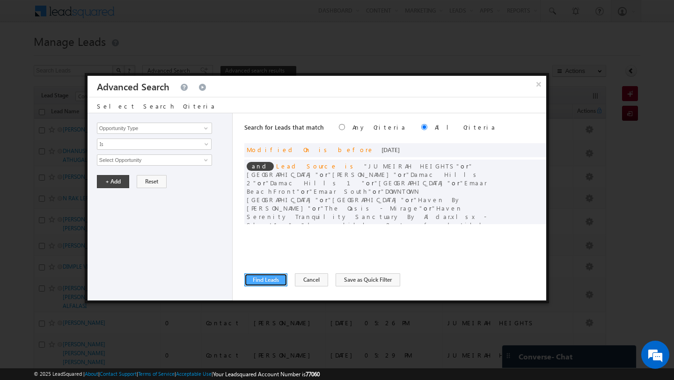
click at [278, 283] on button "Find Leads" at bounding box center [265, 279] width 43 height 13
